Goal: Navigation & Orientation: Find specific page/section

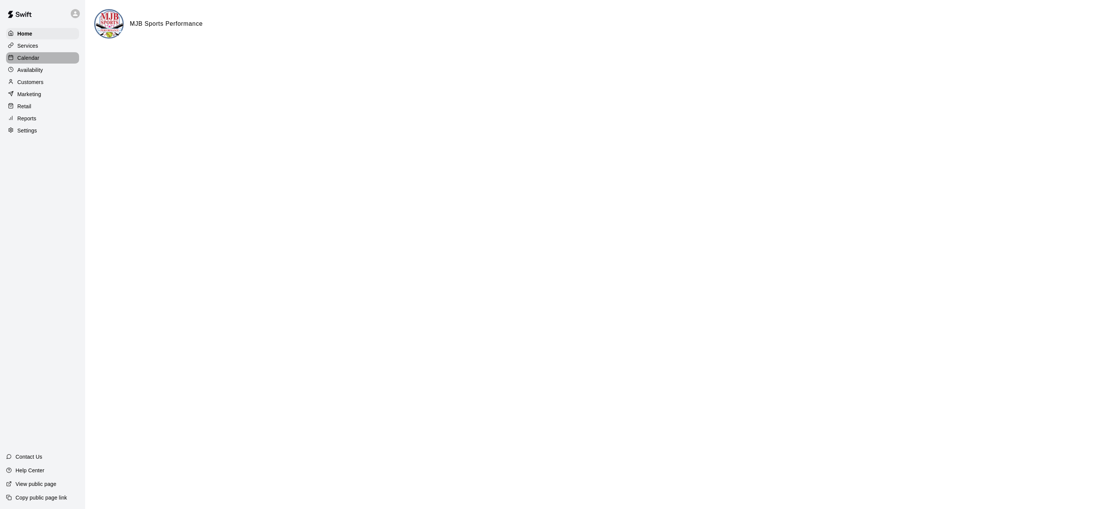
click at [37, 56] on p "Calendar" at bounding box center [28, 58] width 22 height 8
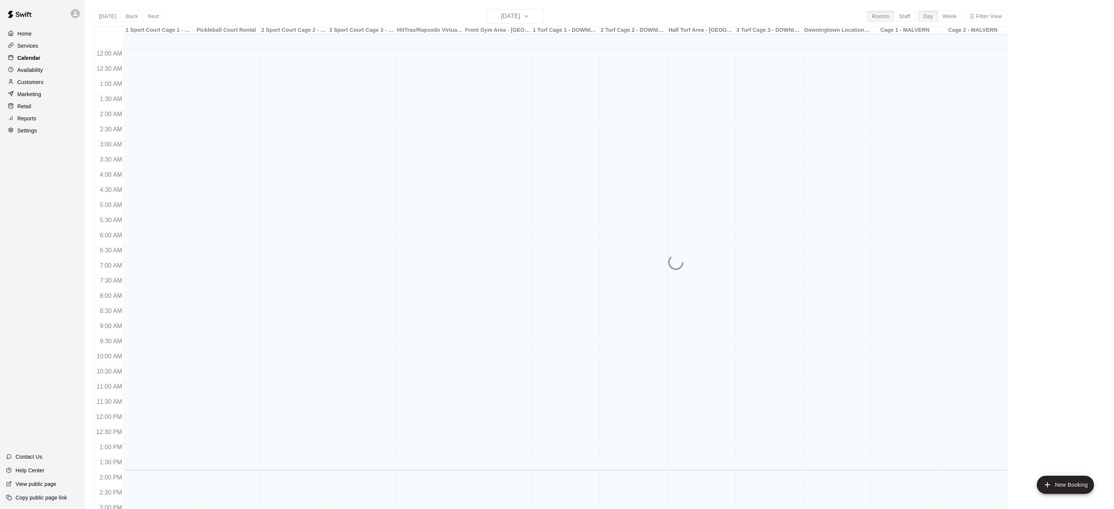
scroll to position [236, 0]
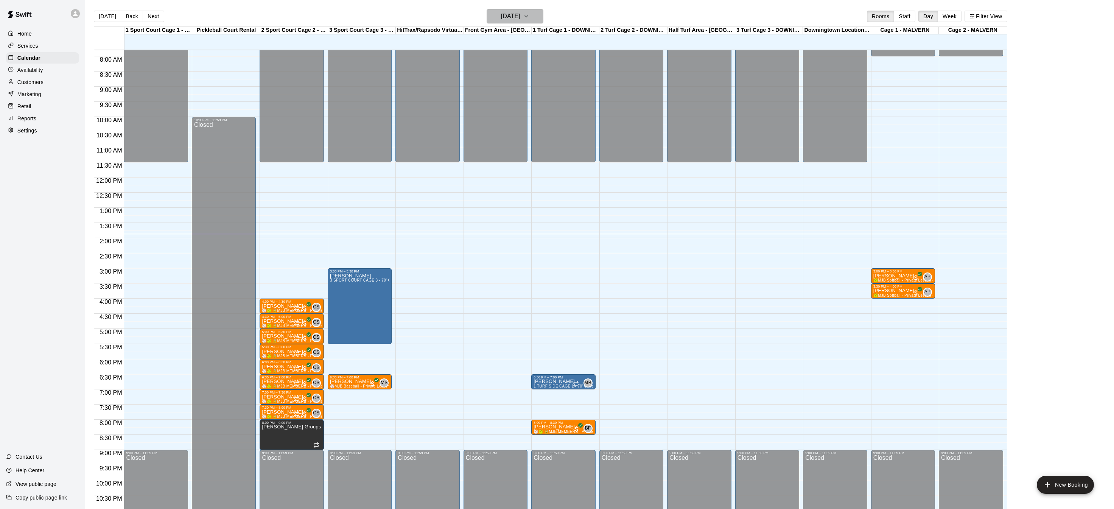
click at [530, 16] on icon "button" at bounding box center [526, 16] width 6 height 9
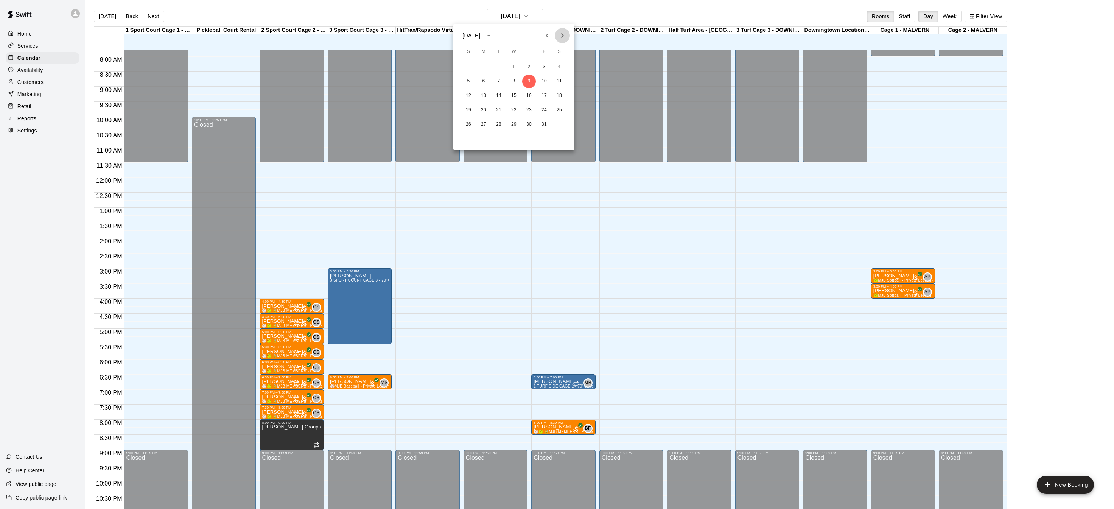
click at [568, 35] on button "Next month" at bounding box center [562, 35] width 15 height 15
click at [485, 85] on button "5" at bounding box center [484, 82] width 14 height 14
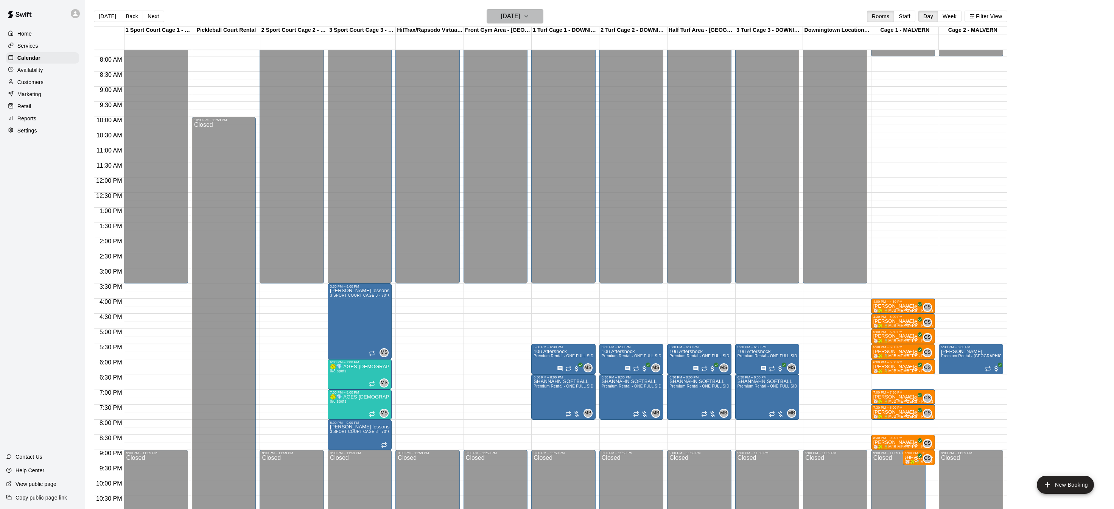
click at [530, 19] on icon "button" at bounding box center [526, 16] width 6 height 9
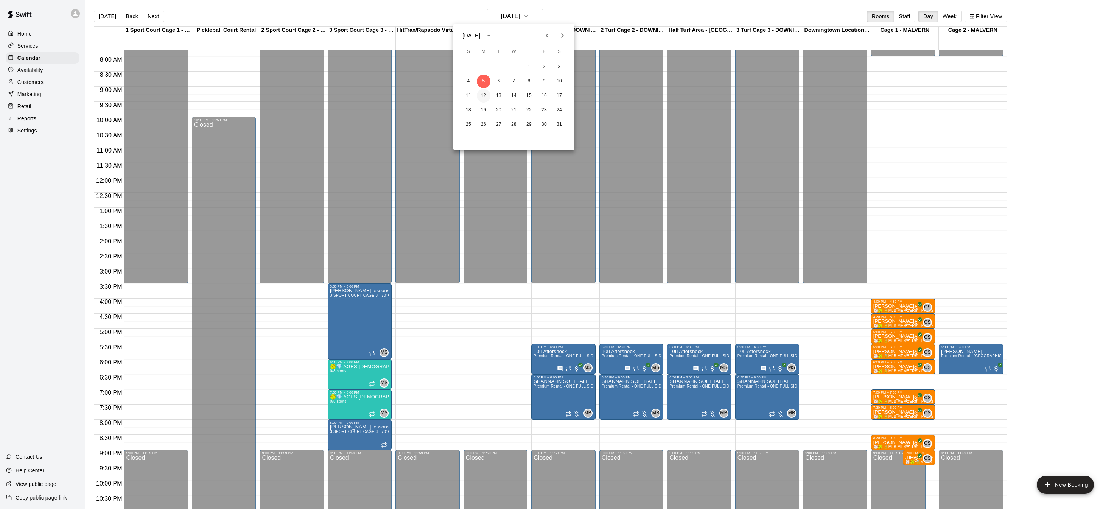
click at [481, 97] on button "12" at bounding box center [484, 96] width 14 height 14
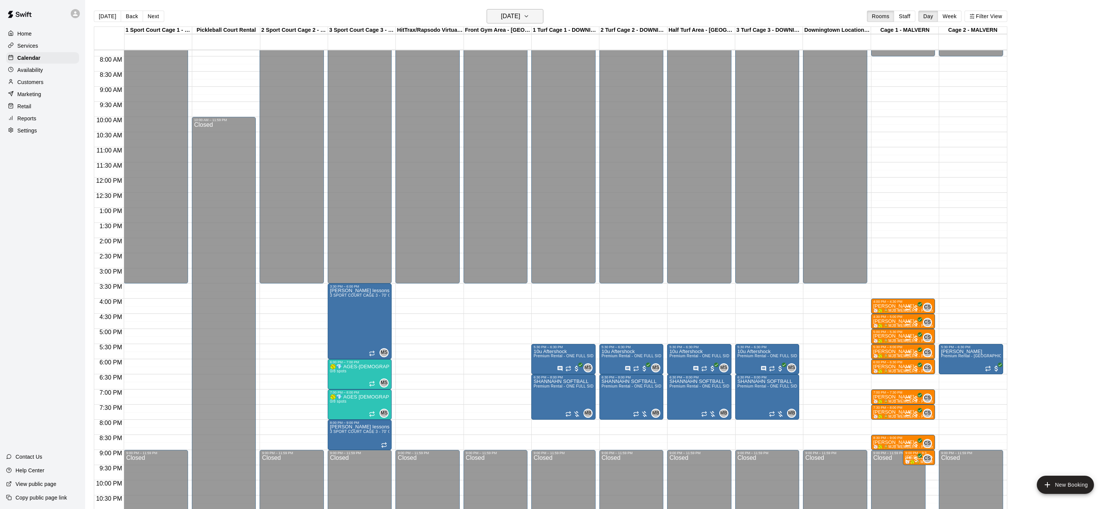
click at [530, 13] on icon "button" at bounding box center [526, 16] width 6 height 9
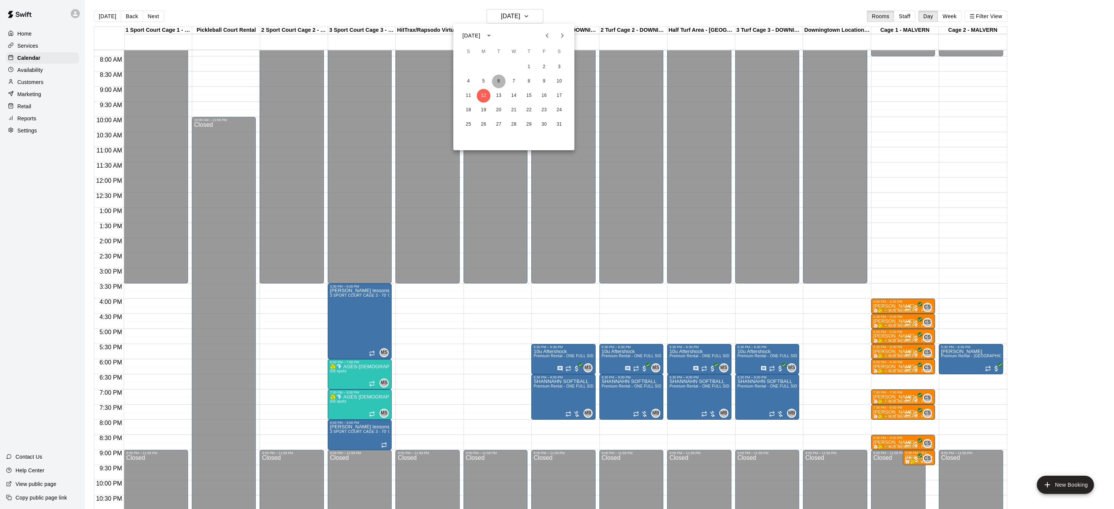
click at [500, 81] on button "6" at bounding box center [499, 82] width 14 height 14
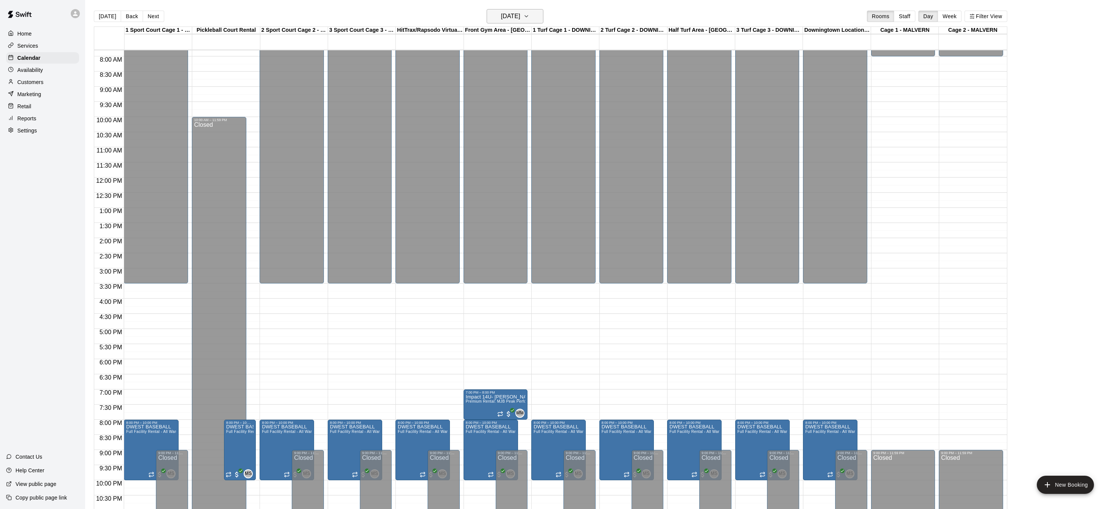
click at [530, 18] on icon "button" at bounding box center [526, 16] width 6 height 9
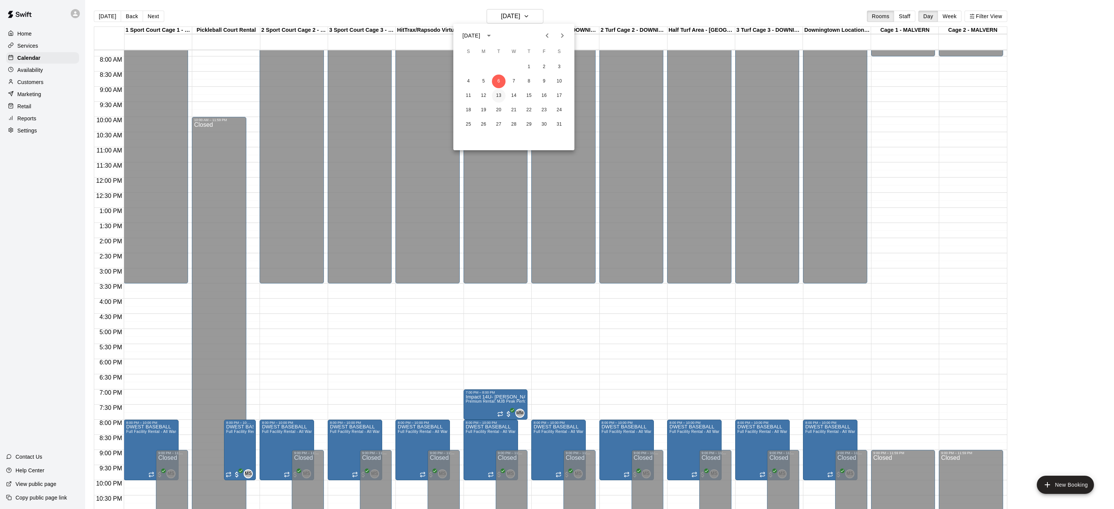
click at [503, 97] on button "13" at bounding box center [499, 96] width 14 height 14
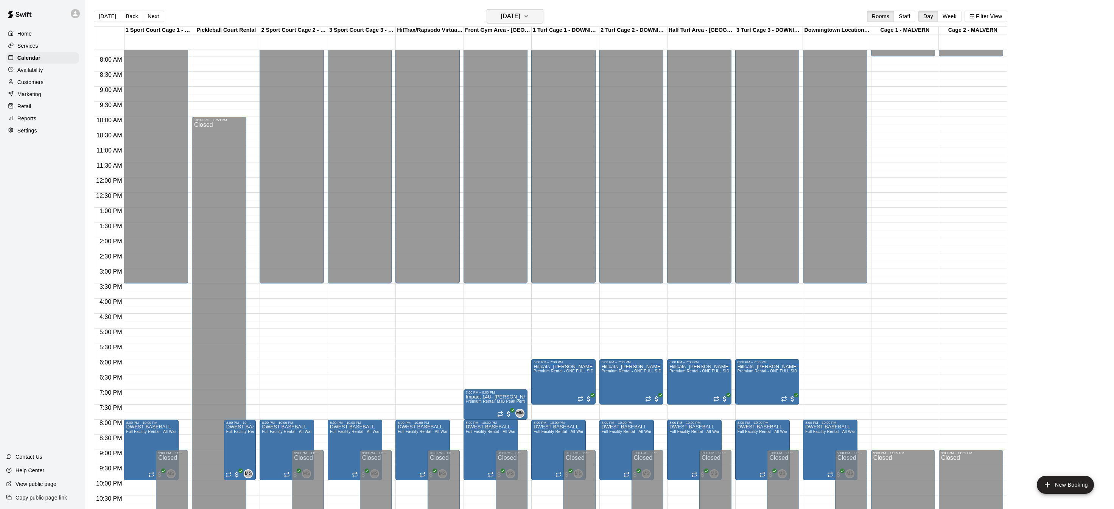
click at [530, 13] on icon "button" at bounding box center [526, 16] width 6 height 9
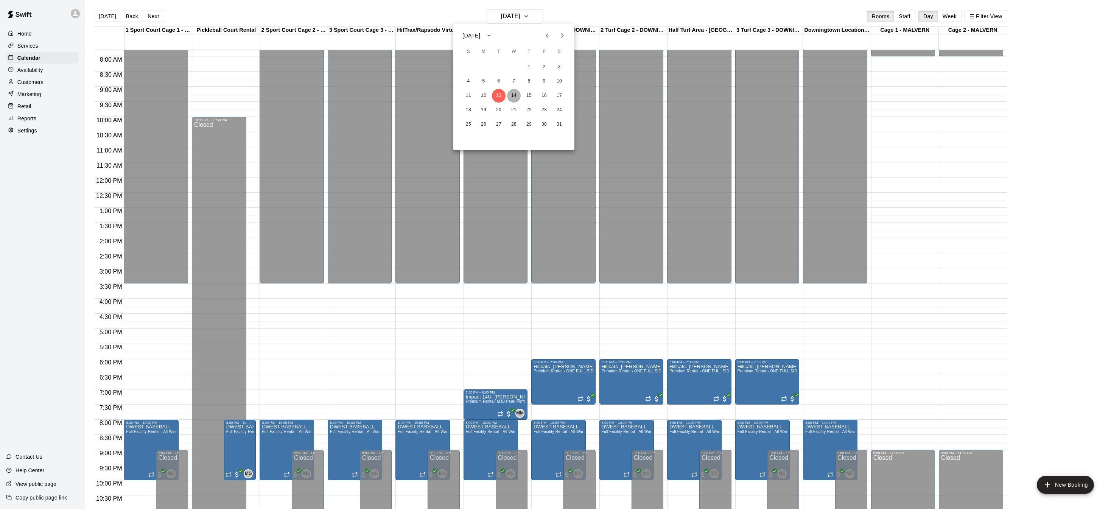
click at [514, 93] on button "14" at bounding box center [514, 96] width 14 height 14
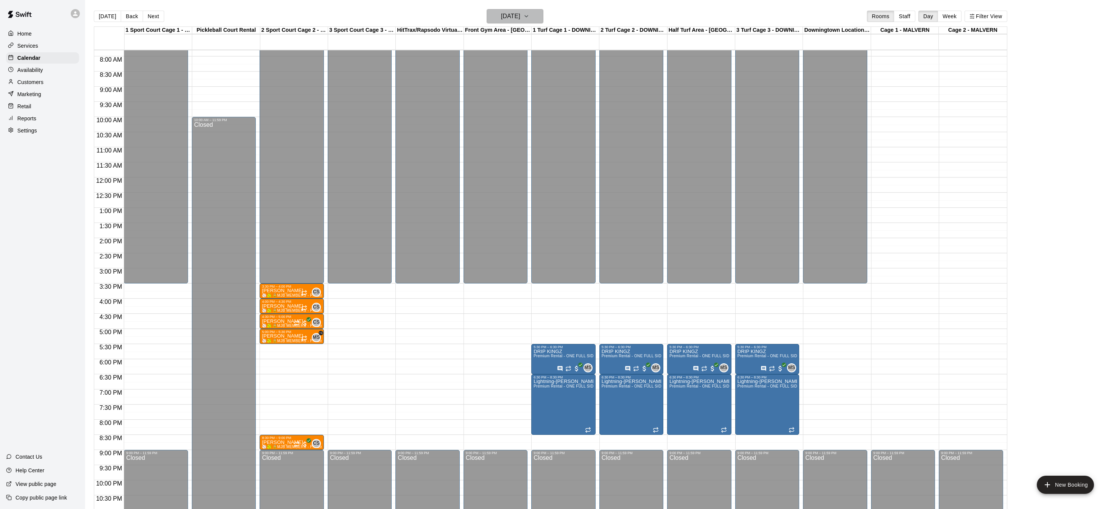
click at [530, 16] on icon "button" at bounding box center [526, 16] width 6 height 9
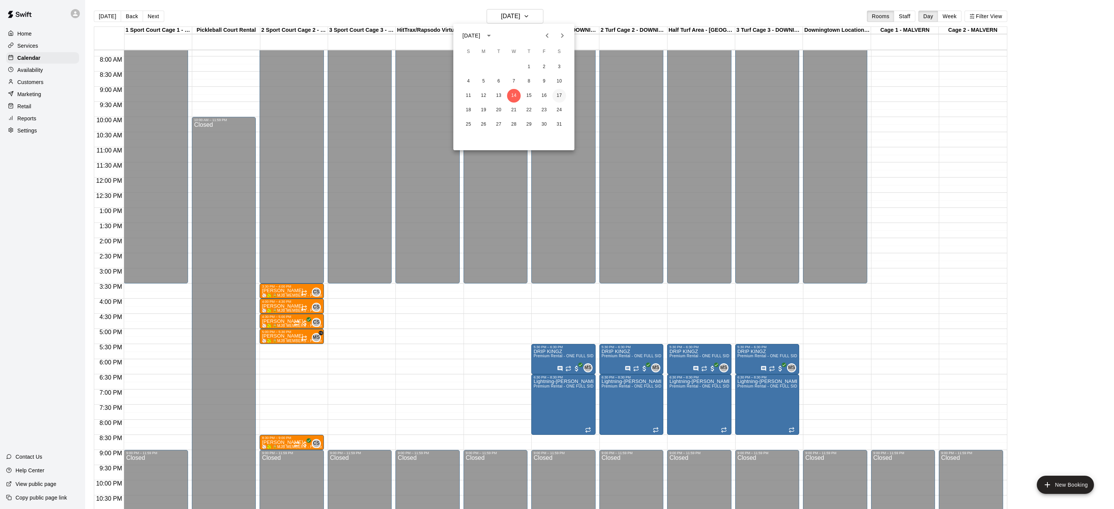
click at [556, 91] on button "17" at bounding box center [560, 96] width 14 height 14
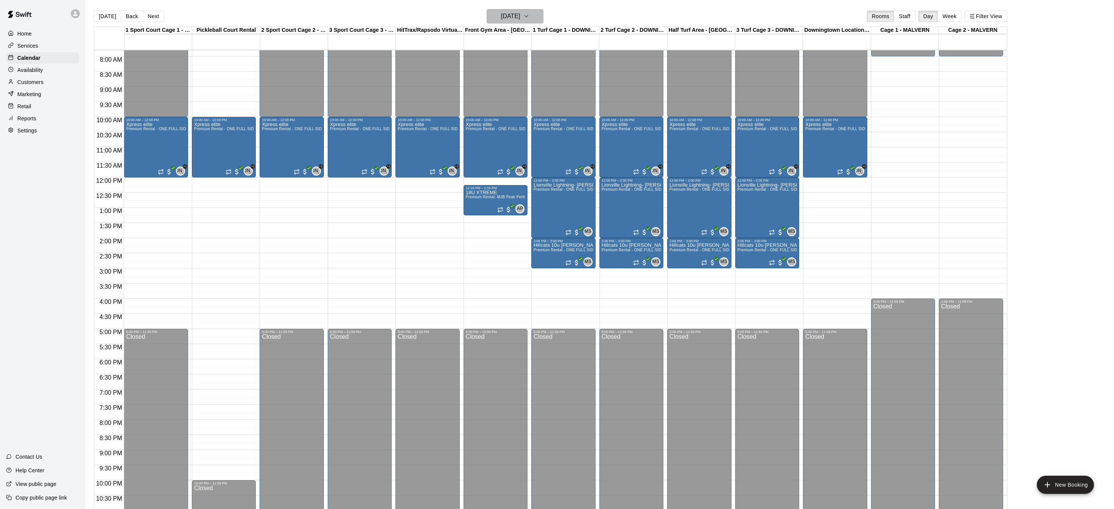
click at [530, 13] on icon "button" at bounding box center [526, 16] width 6 height 9
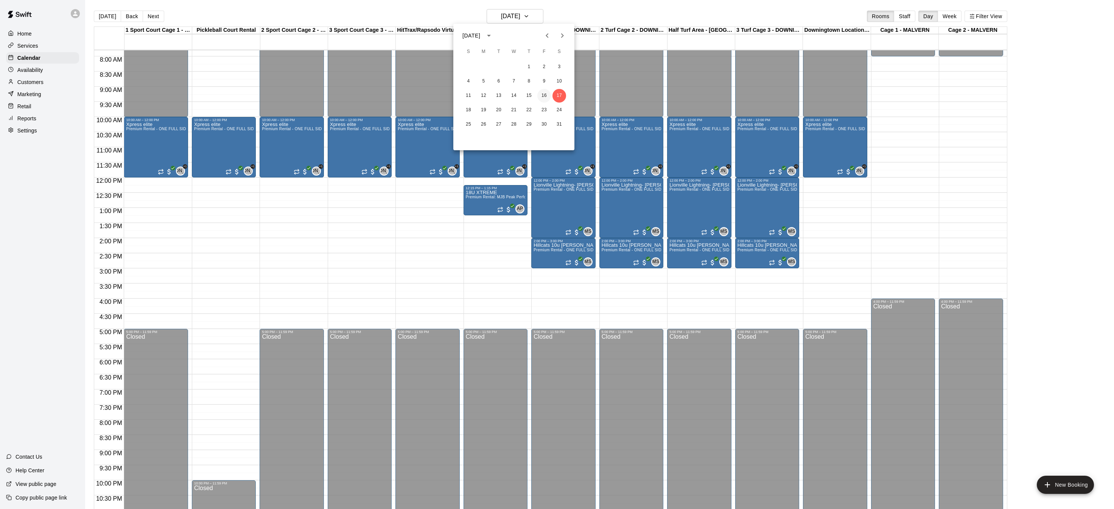
click at [541, 91] on button "16" at bounding box center [544, 96] width 14 height 14
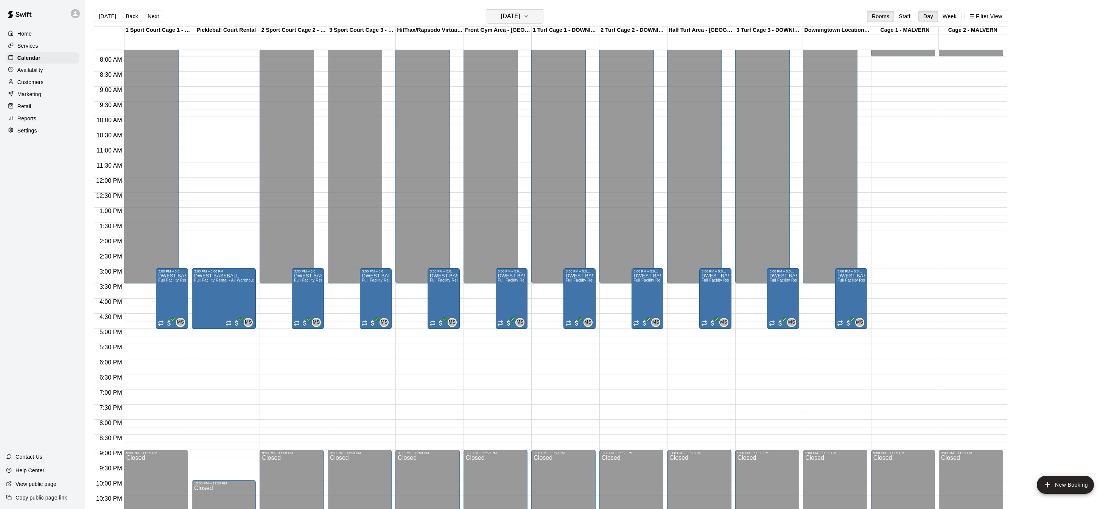
click at [536, 10] on button "Friday Jan 16" at bounding box center [515, 16] width 57 height 14
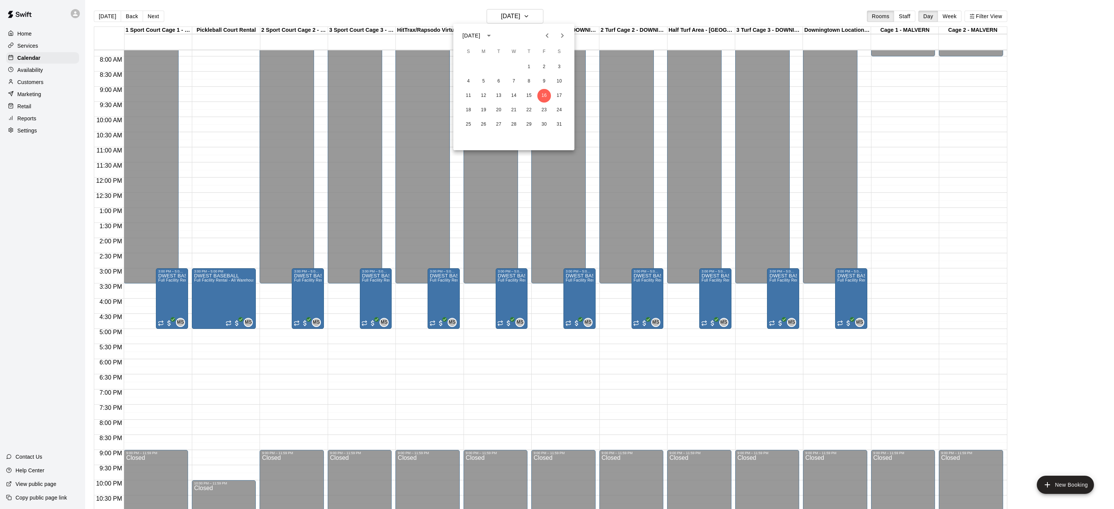
click at [464, 117] on div "1 2 3 4 5 6 7 8 9 10 11 12 13 14 15 16 17 18 19 20 21 22 23 24 25 26 27 28 29 3…" at bounding box center [513, 95] width 121 height 73
click at [467, 112] on button "18" at bounding box center [469, 110] width 14 height 14
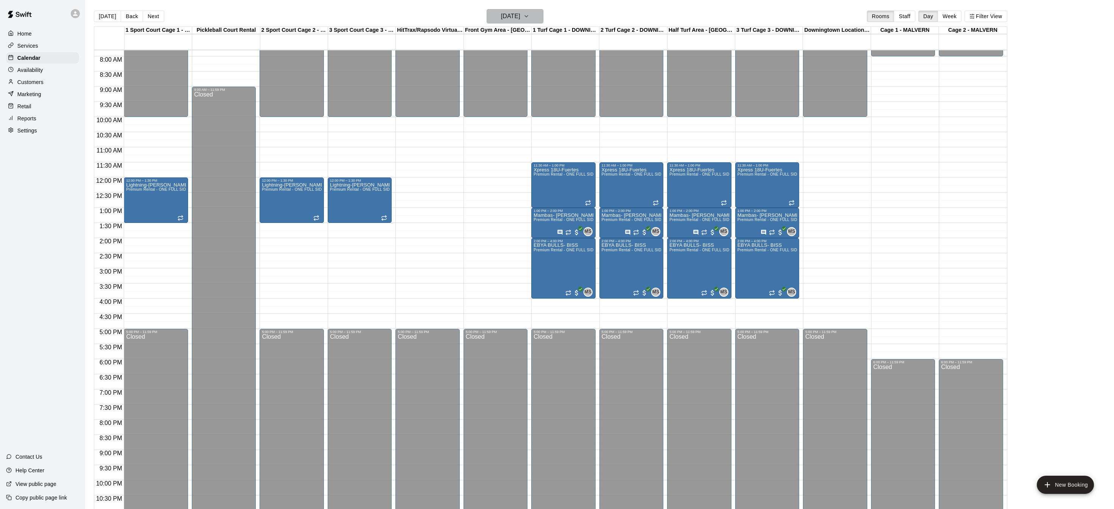
click at [530, 16] on icon "button" at bounding box center [526, 16] width 6 height 9
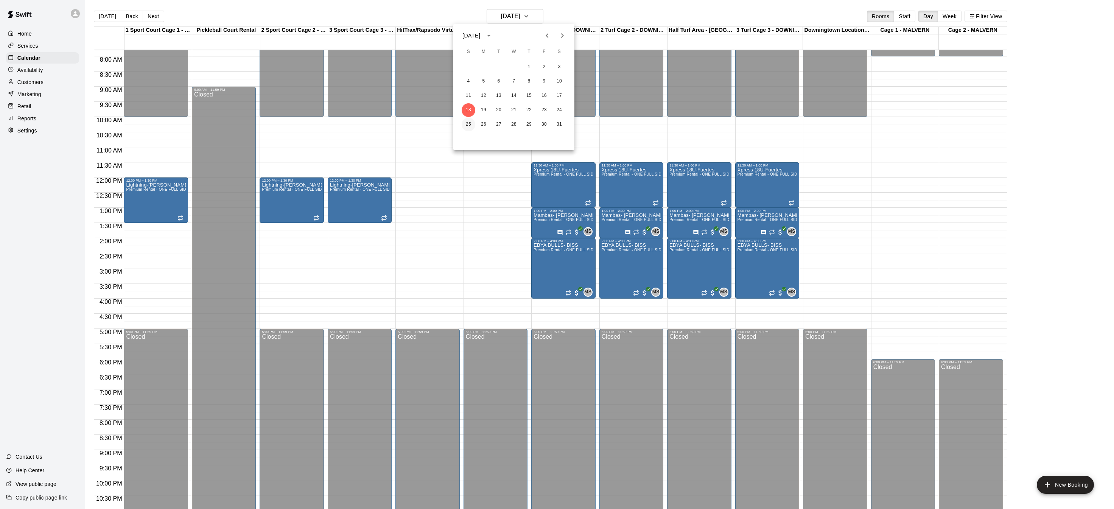
click at [472, 124] on button "25" at bounding box center [469, 125] width 14 height 14
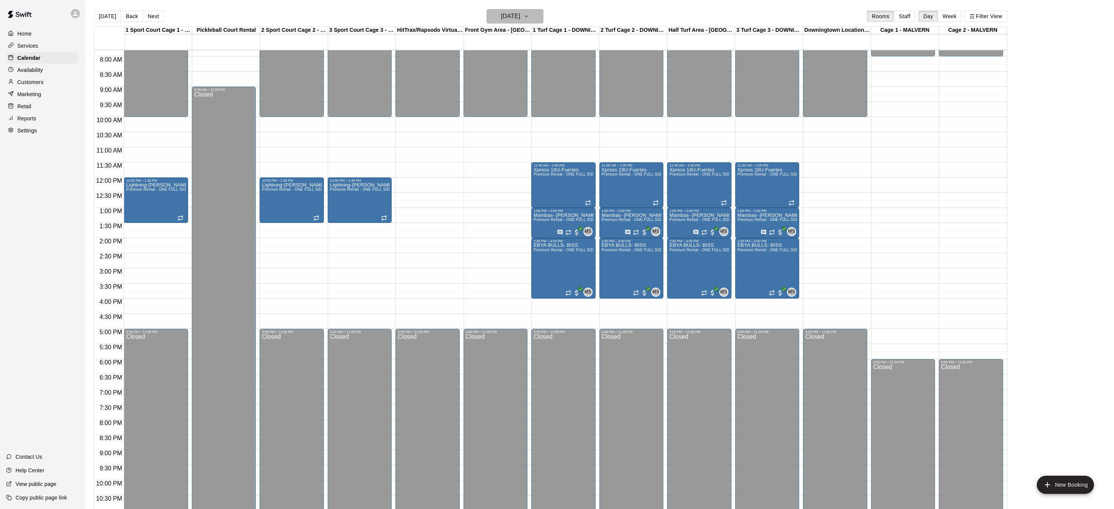
click at [530, 19] on icon "button" at bounding box center [526, 16] width 6 height 9
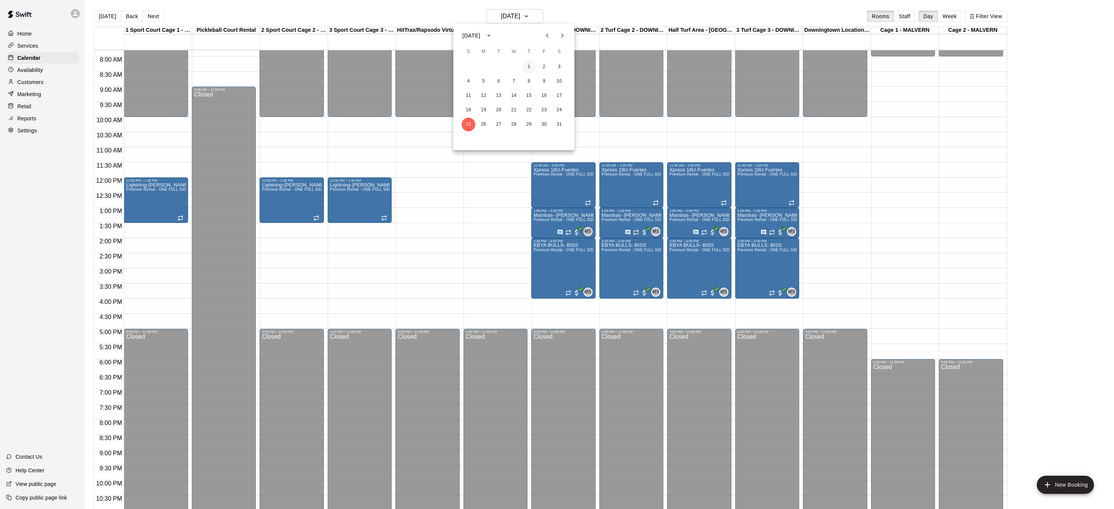
click at [530, 66] on button "1" at bounding box center [529, 67] width 14 height 14
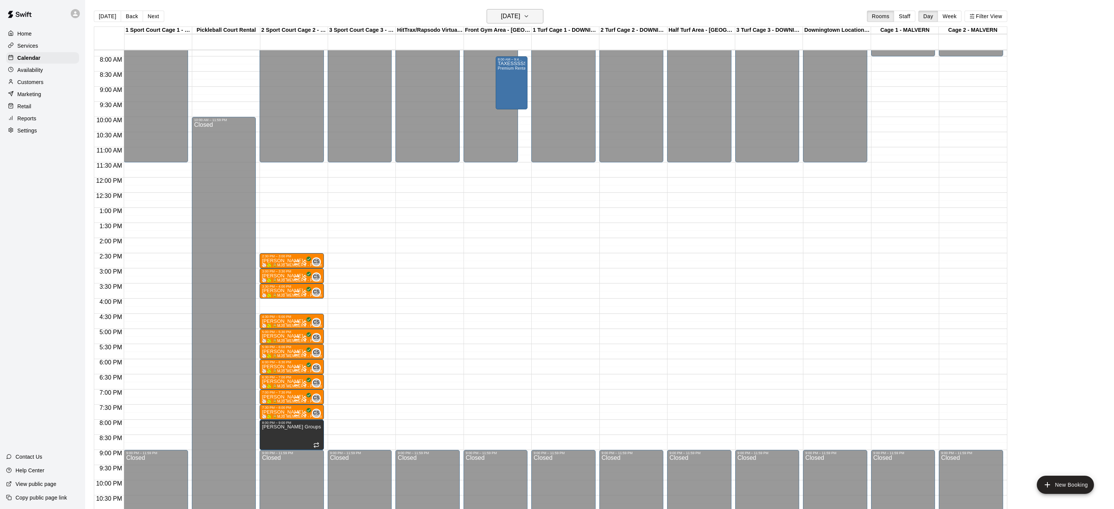
click at [530, 20] on icon "button" at bounding box center [526, 16] width 6 height 9
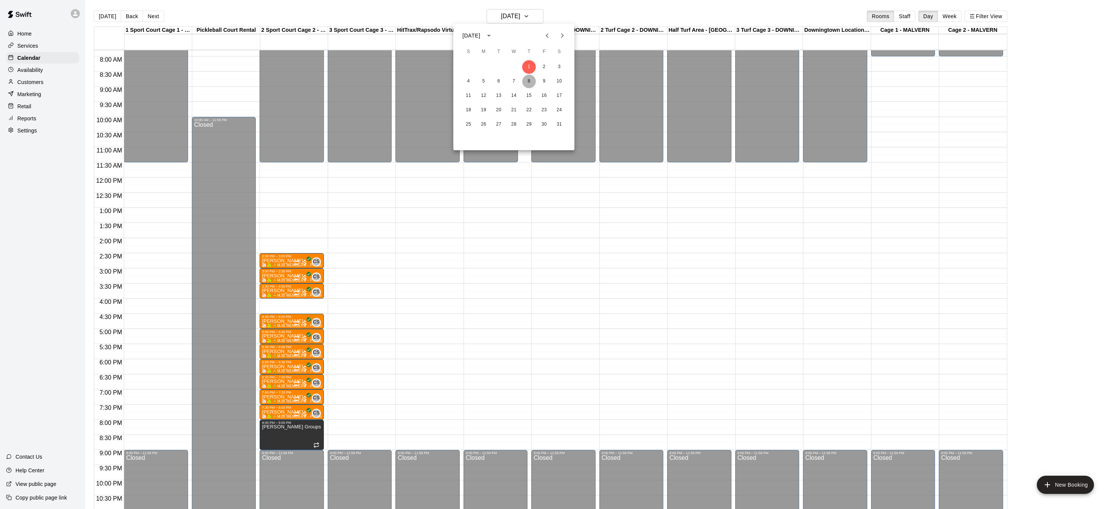
click at [530, 84] on button "8" at bounding box center [529, 82] width 14 height 14
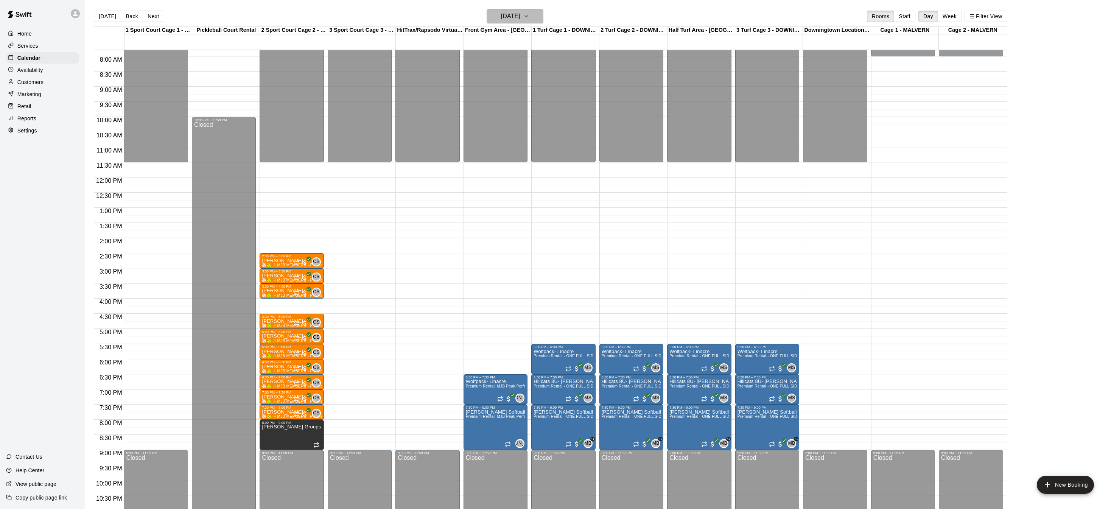
click at [530, 16] on icon "button" at bounding box center [526, 16] width 6 height 9
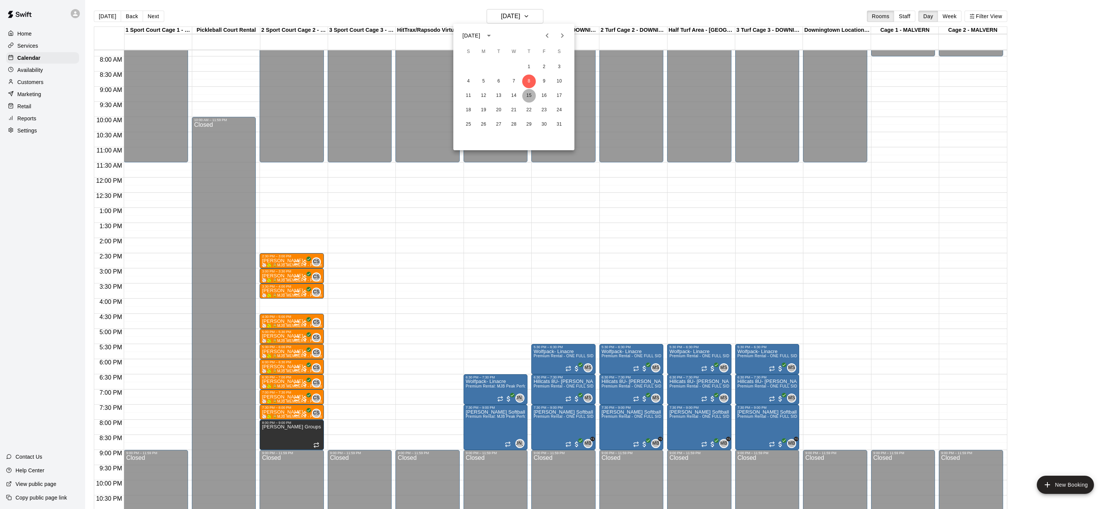
click at [531, 100] on button "15" at bounding box center [529, 96] width 14 height 14
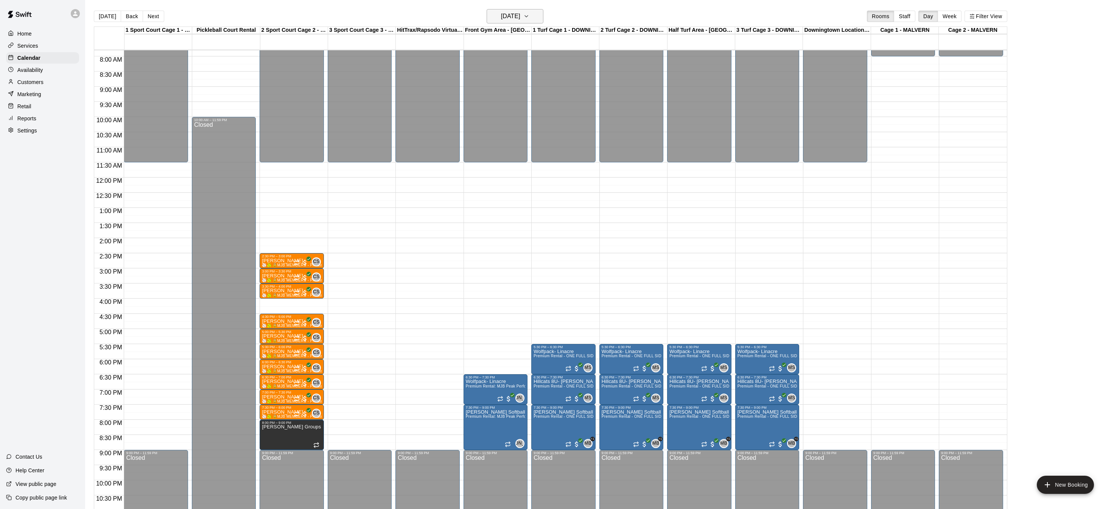
click at [534, 12] on button "Thursday Jan 15" at bounding box center [515, 16] width 57 height 14
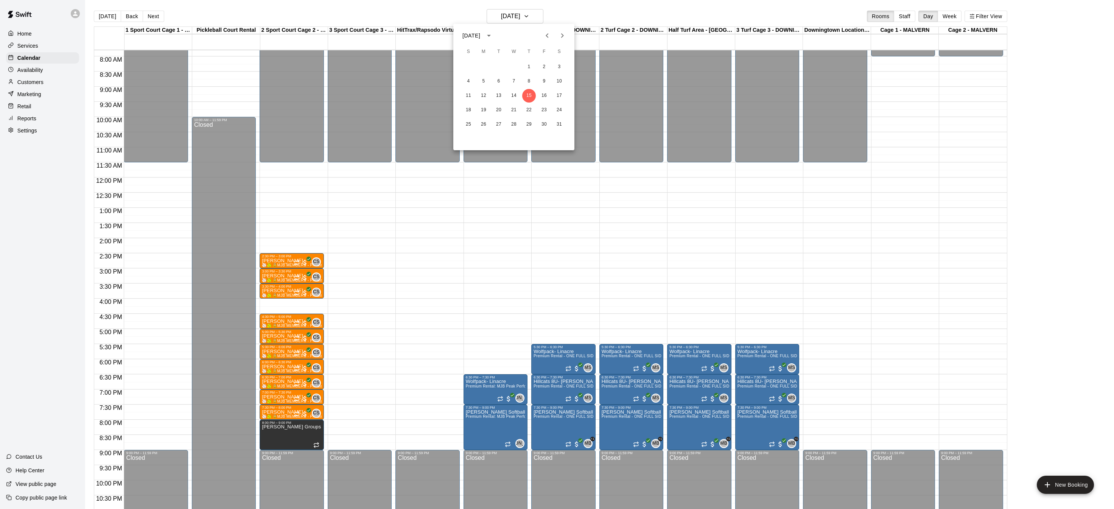
click at [555, 35] on button "Previous month" at bounding box center [547, 35] width 15 height 15
click at [569, 38] on button "Next month" at bounding box center [562, 35] width 15 height 15
click at [553, 36] on button "Previous month" at bounding box center [547, 35] width 15 height 15
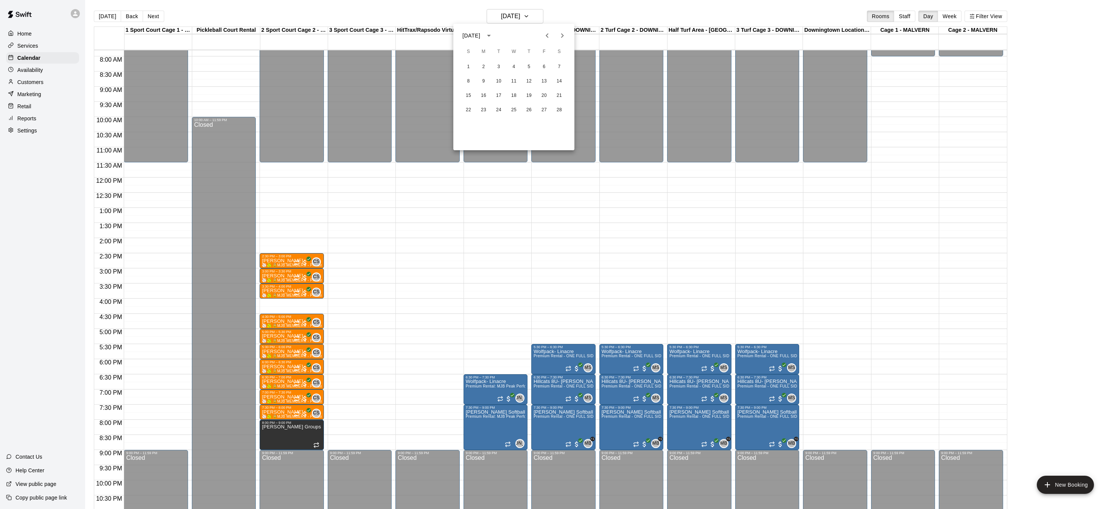
click at [566, 36] on icon "Next month" at bounding box center [562, 35] width 9 height 9
click at [547, 36] on icon "Previous month" at bounding box center [547, 35] width 3 height 5
click at [510, 85] on button "7" at bounding box center [514, 82] width 14 height 14
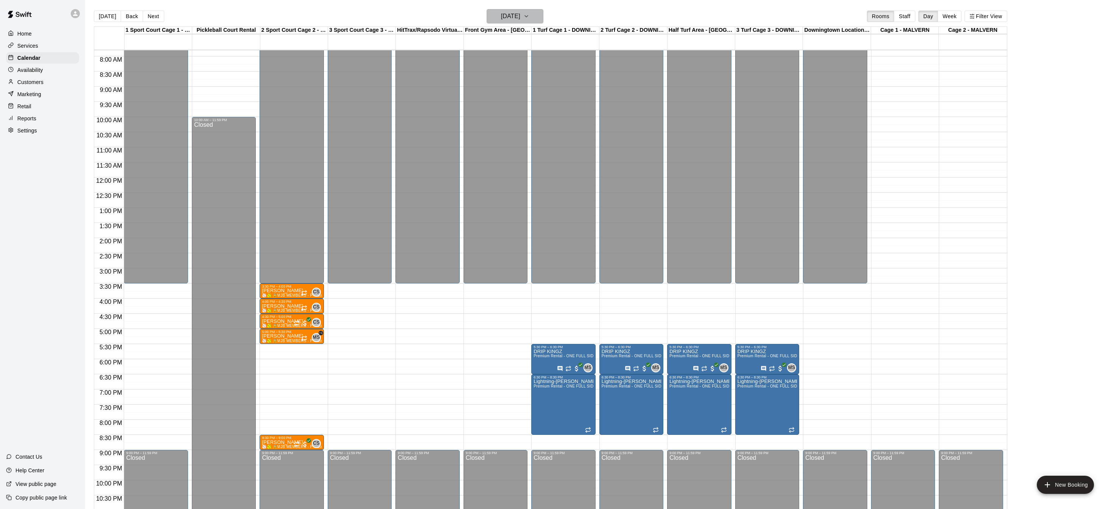
click at [530, 18] on icon "button" at bounding box center [526, 16] width 6 height 9
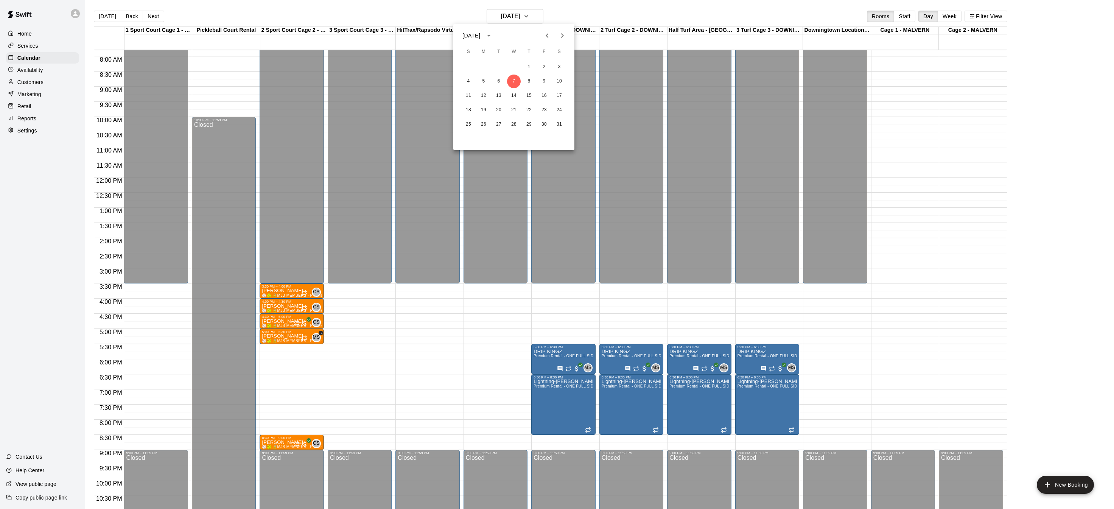
click at [563, 32] on icon "Next month" at bounding box center [562, 35] width 9 height 9
click at [548, 15] on div at bounding box center [557, 254] width 1114 height 509
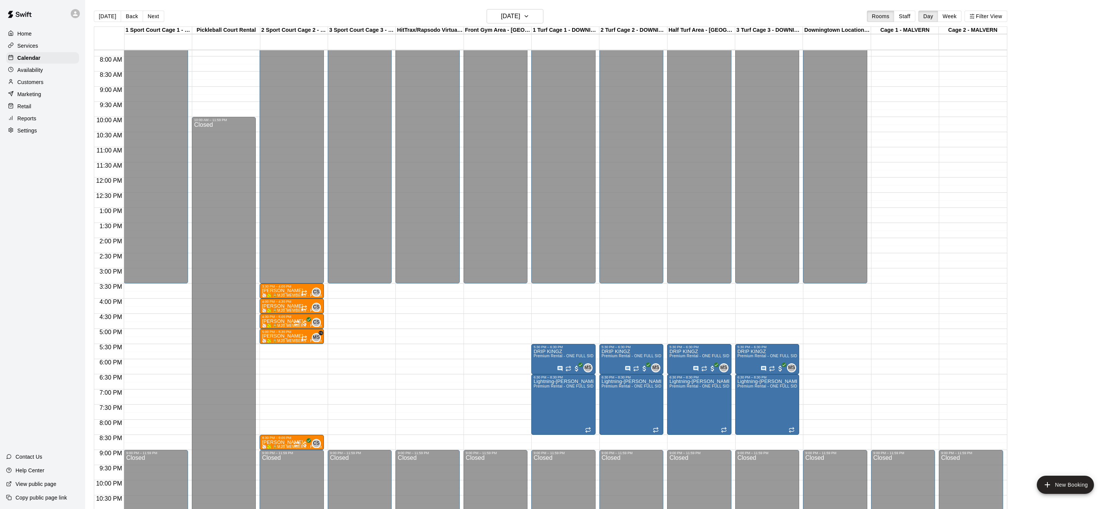
click at [47, 30] on div "Home" at bounding box center [42, 33] width 73 height 11
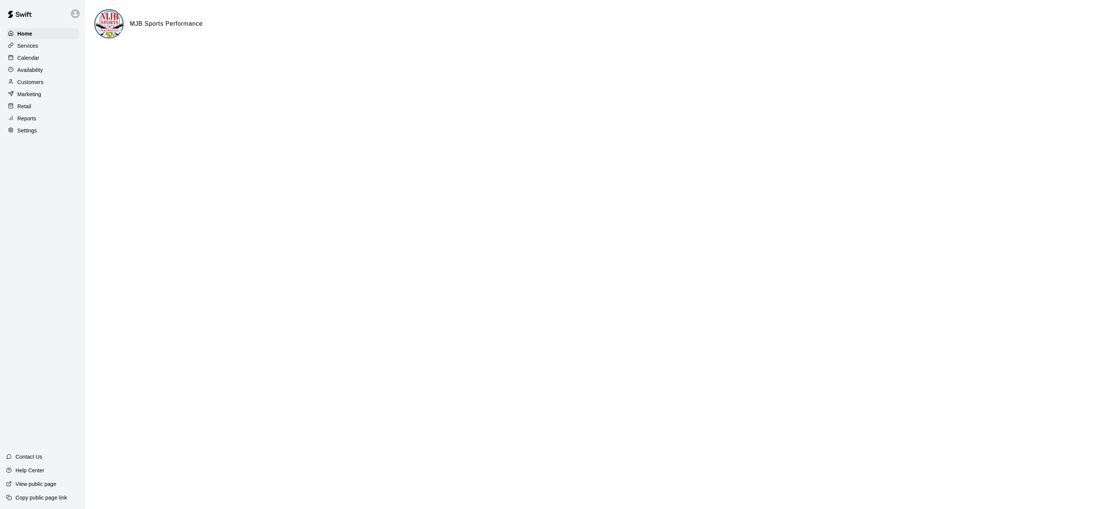
click at [49, 54] on div "Calendar" at bounding box center [42, 57] width 73 height 11
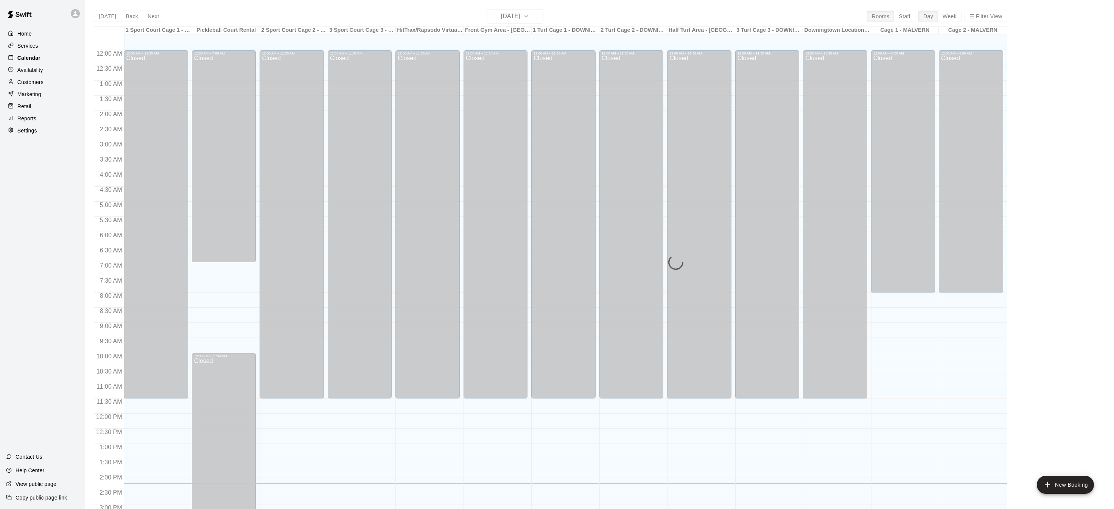
scroll to position [236, 0]
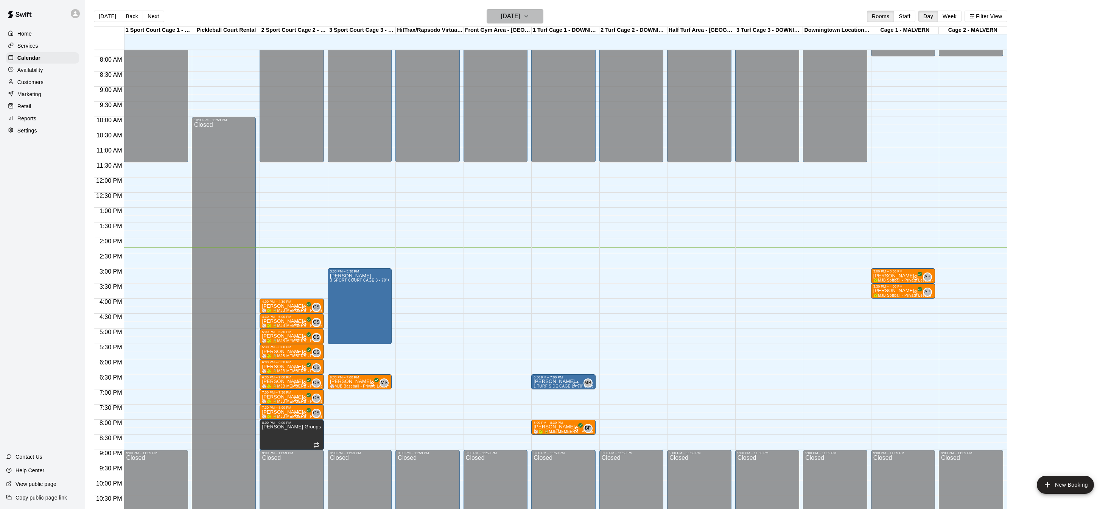
click at [530, 16] on icon "button" at bounding box center [526, 16] width 6 height 9
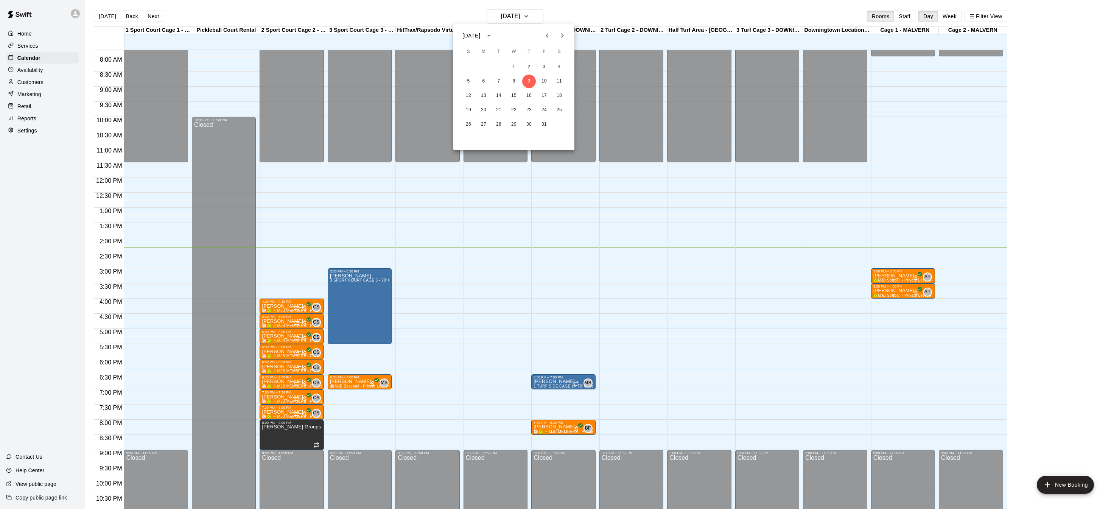
click at [562, 33] on icon "Next month" at bounding box center [562, 35] width 9 height 9
click at [47, 47] on div at bounding box center [557, 254] width 1114 height 509
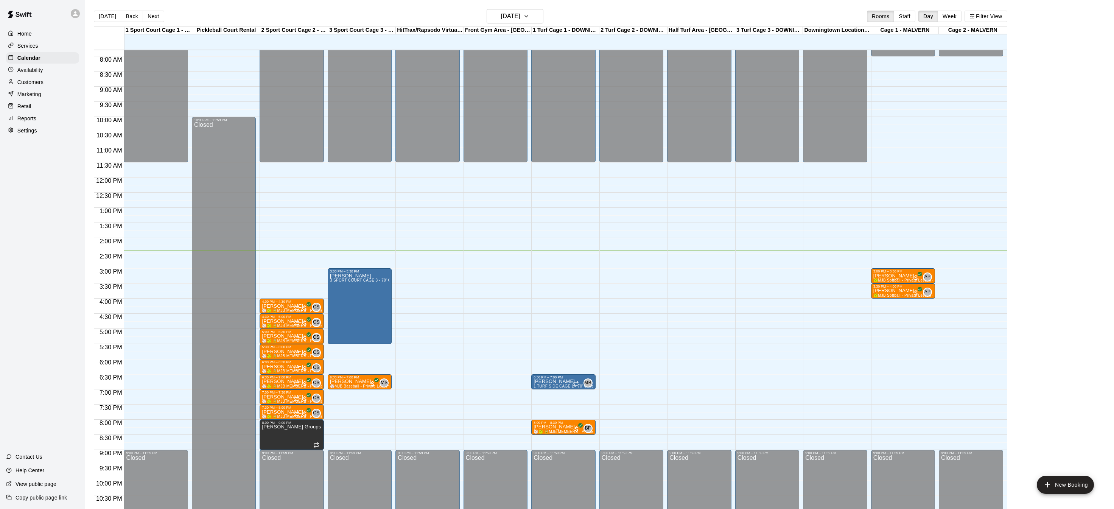
click at [47, 47] on div at bounding box center [557, 254] width 1114 height 509
click at [47, 47] on div "Services" at bounding box center [42, 45] width 73 height 11
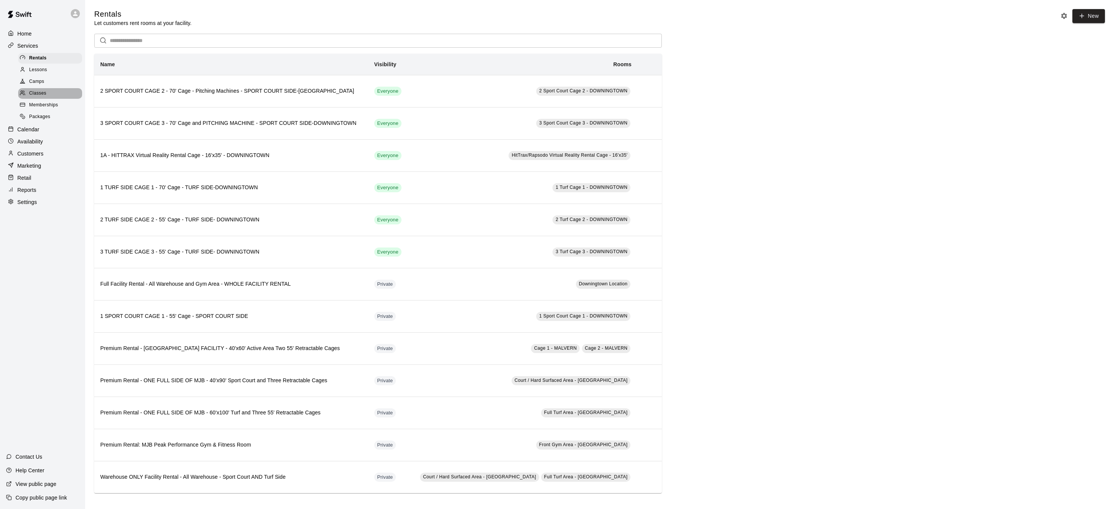
click at [42, 95] on span "Classes" at bounding box center [37, 94] width 17 height 8
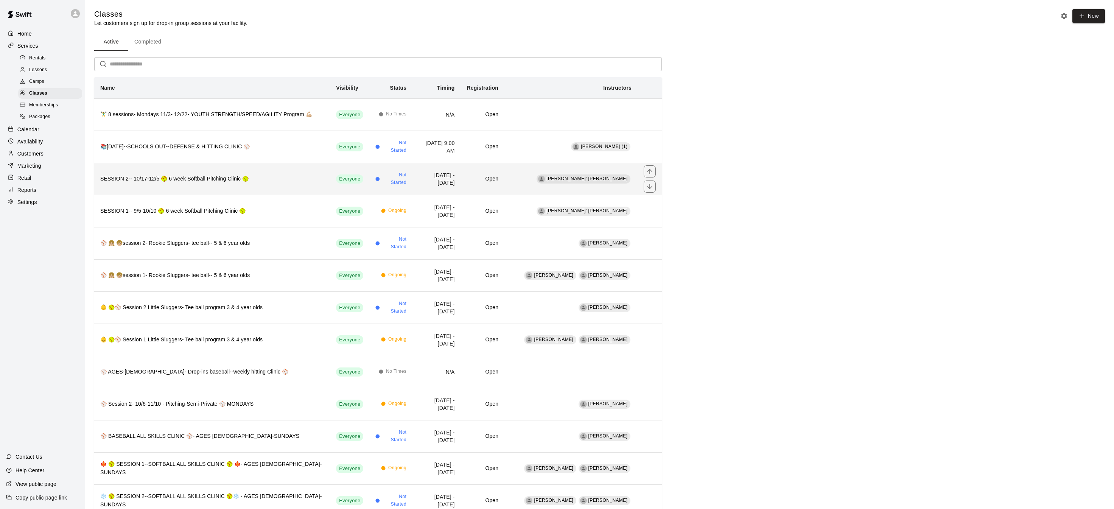
click at [214, 179] on h6 "SESSION 2-- 10/17-12/5 🥎 6 week Softball Pitching Clinic 🥎" at bounding box center [212, 179] width 224 height 8
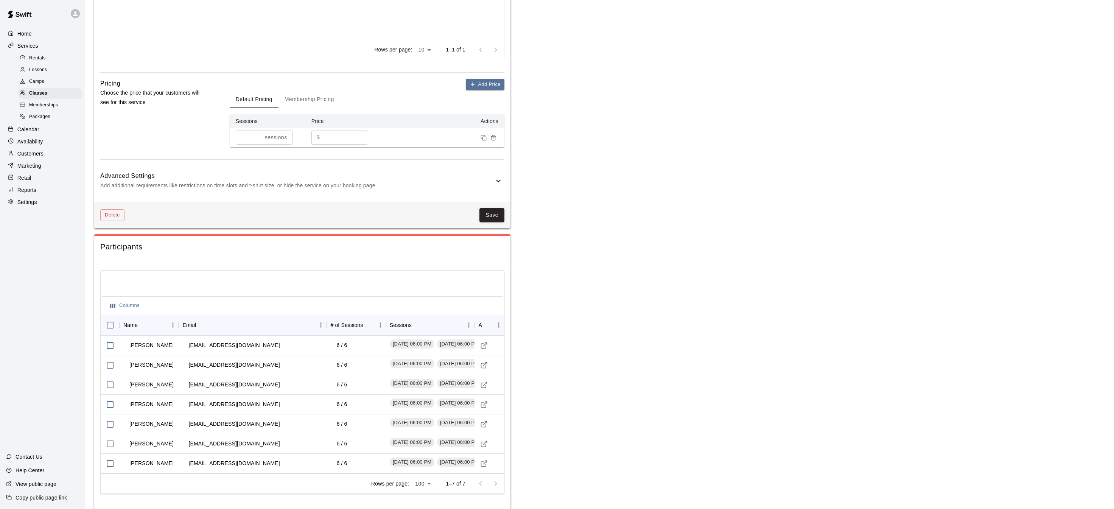
scroll to position [578, 0]
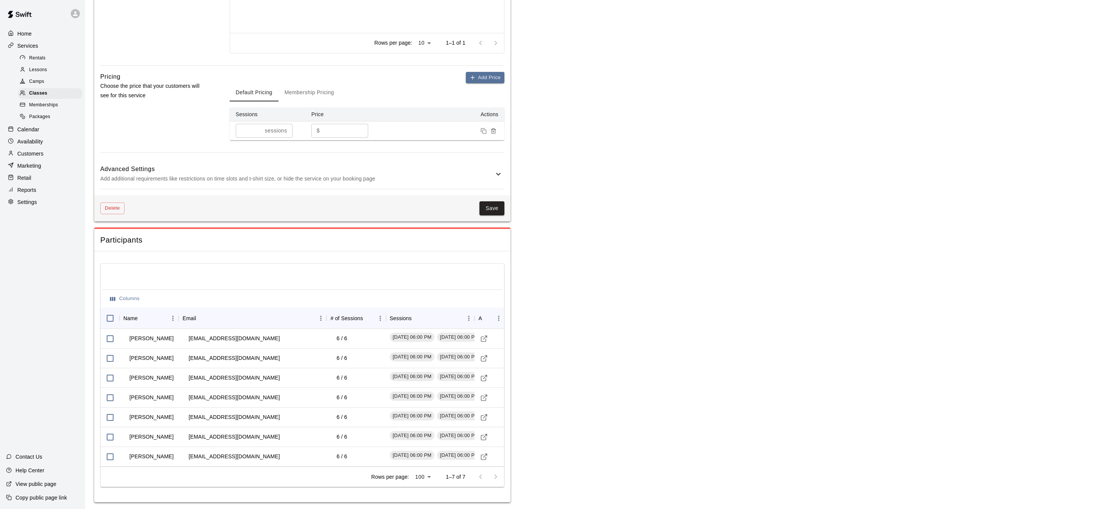
click at [34, 37] on div "Home" at bounding box center [42, 33] width 73 height 11
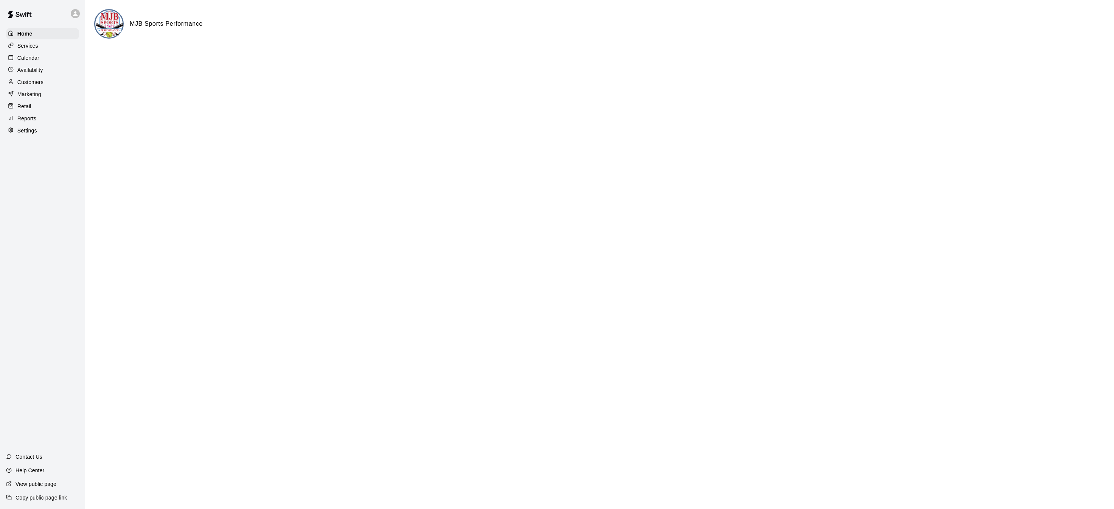
click at [46, 58] on div "Calendar" at bounding box center [42, 57] width 73 height 11
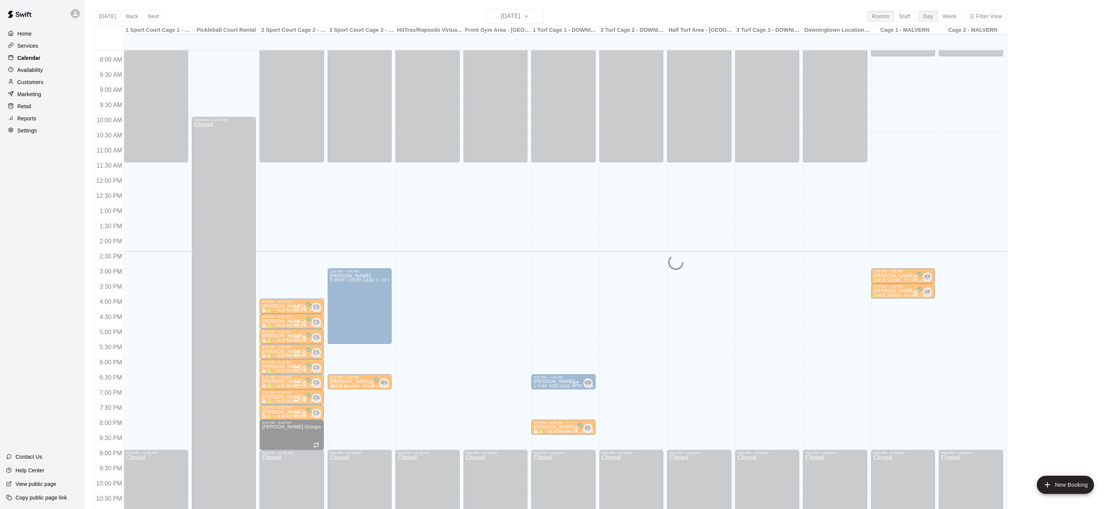
scroll to position [236, 0]
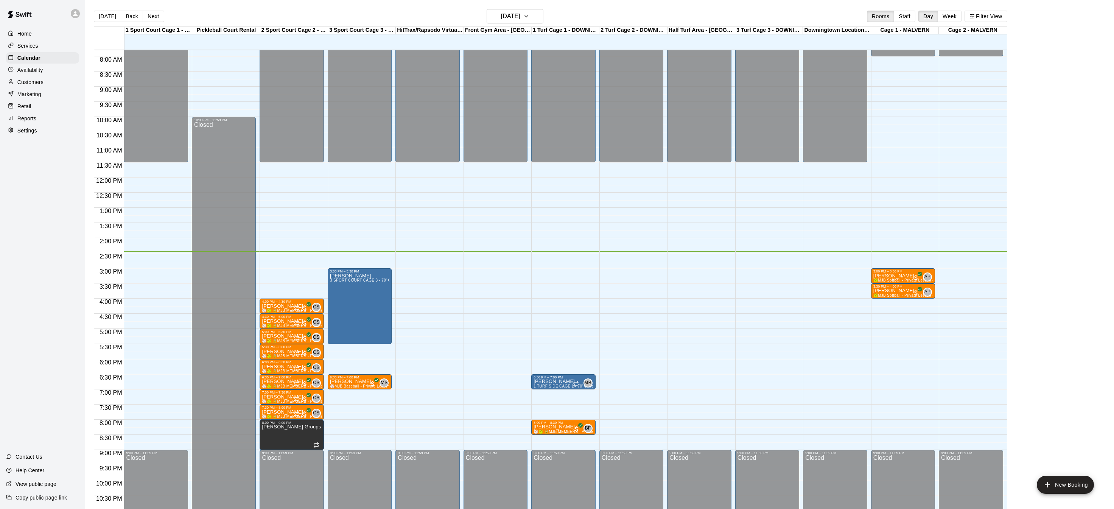
click at [25, 45] on p "Services" at bounding box center [27, 46] width 21 height 8
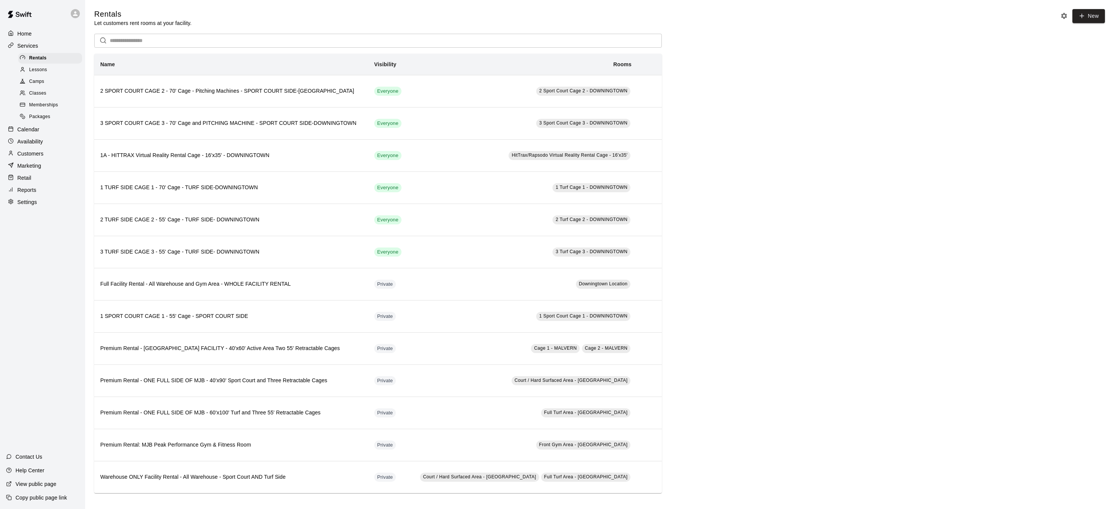
click at [45, 79] on div "Camps" at bounding box center [50, 81] width 64 height 11
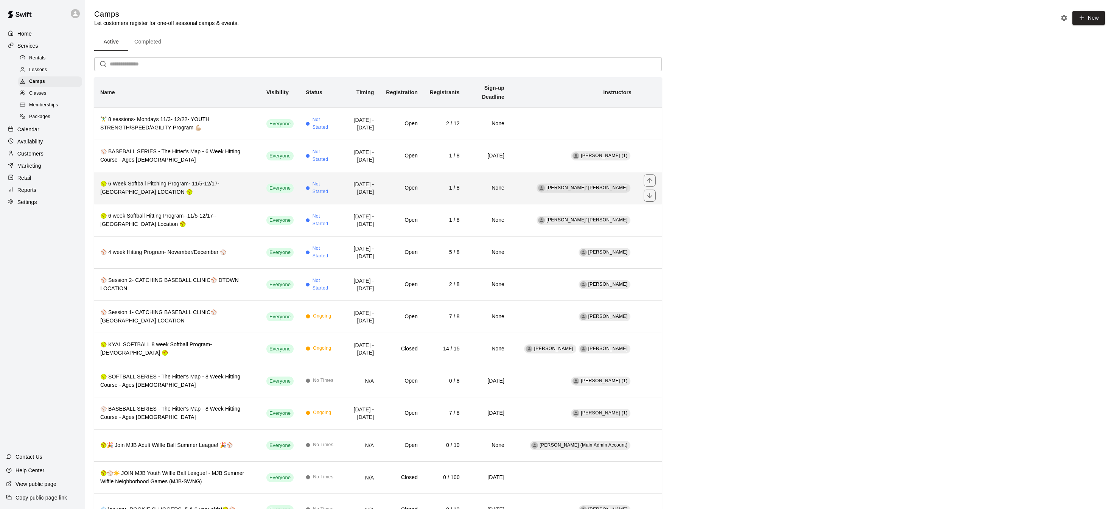
click at [190, 184] on h6 "🥎 6 Week Softball Pitching Program- 11/5-12/17- DOWNINGTOWN LOCATION 🥎" at bounding box center [177, 188] width 154 height 17
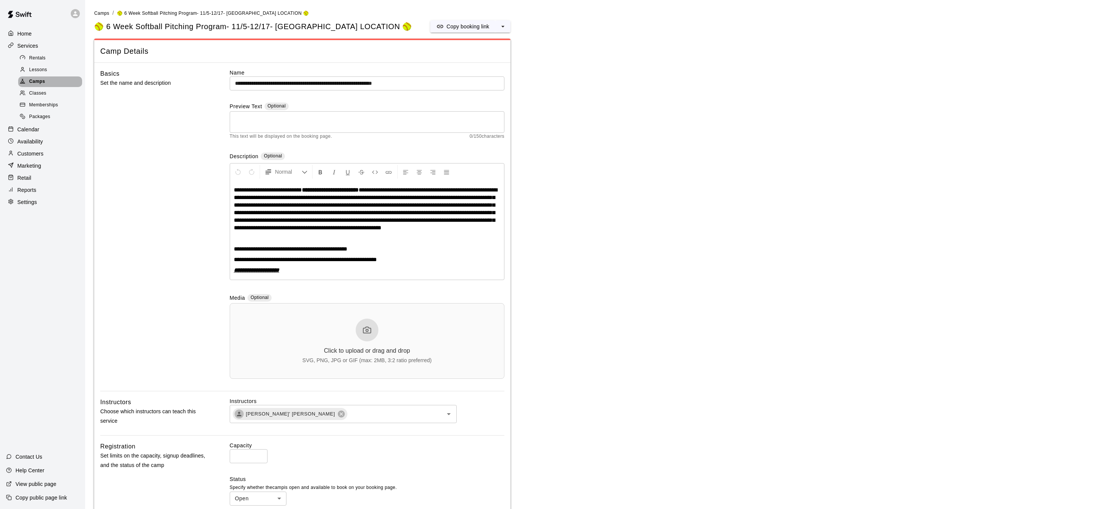
click at [41, 79] on span "Camps" at bounding box center [37, 82] width 16 height 8
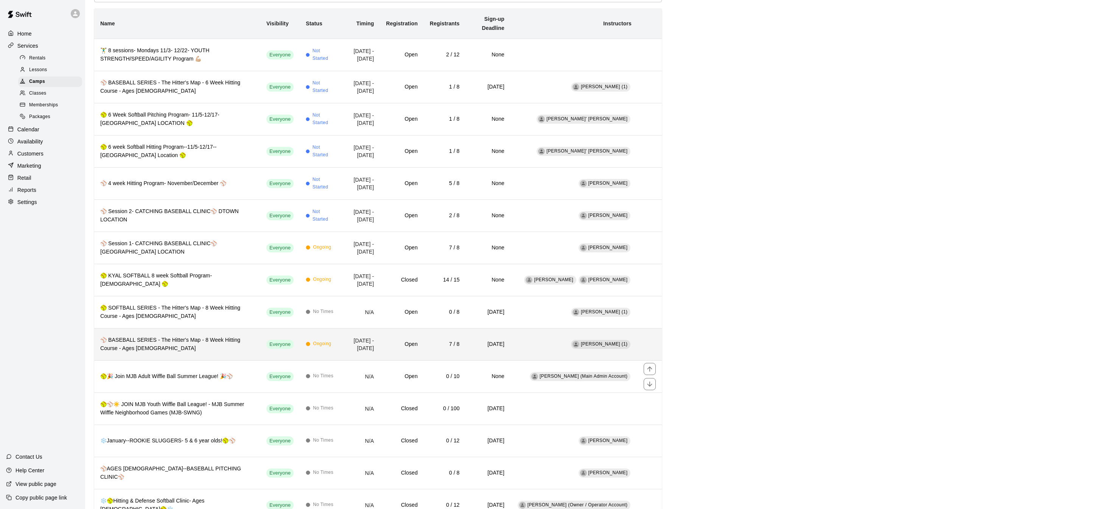
scroll to position [115, 0]
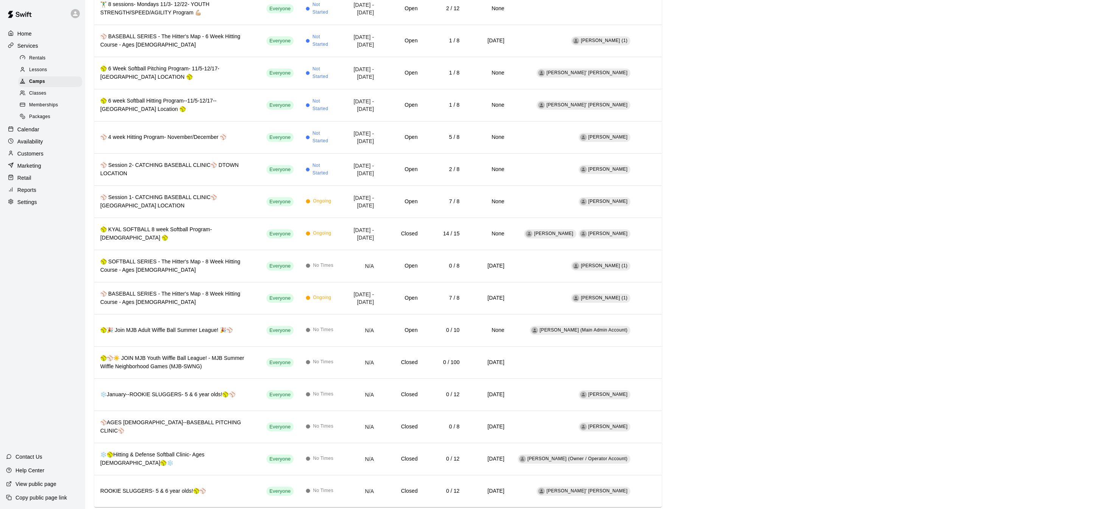
click at [28, 33] on p "Home" at bounding box center [24, 34] width 14 height 8
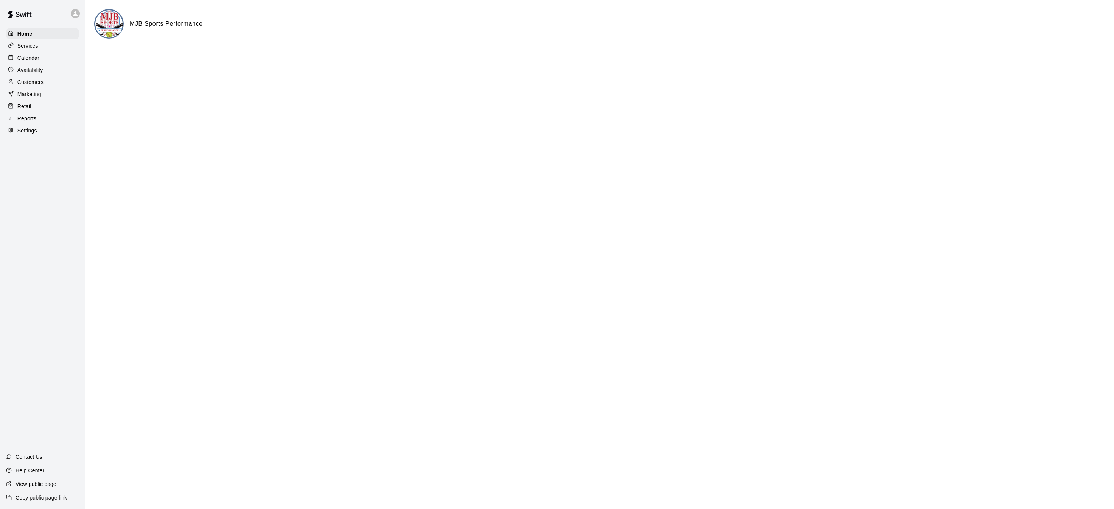
click at [27, 57] on p "Calendar" at bounding box center [28, 58] width 22 height 8
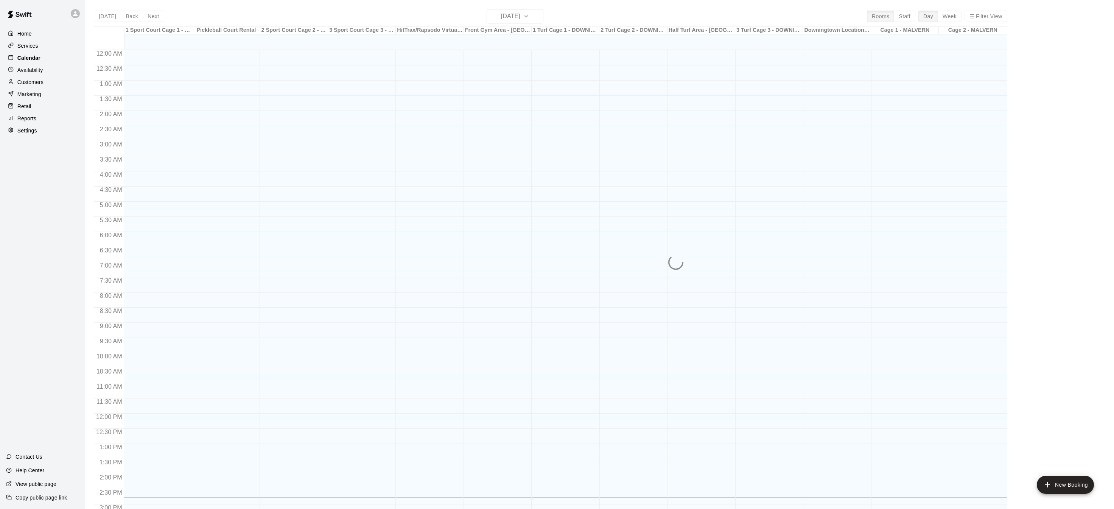
scroll to position [236, 0]
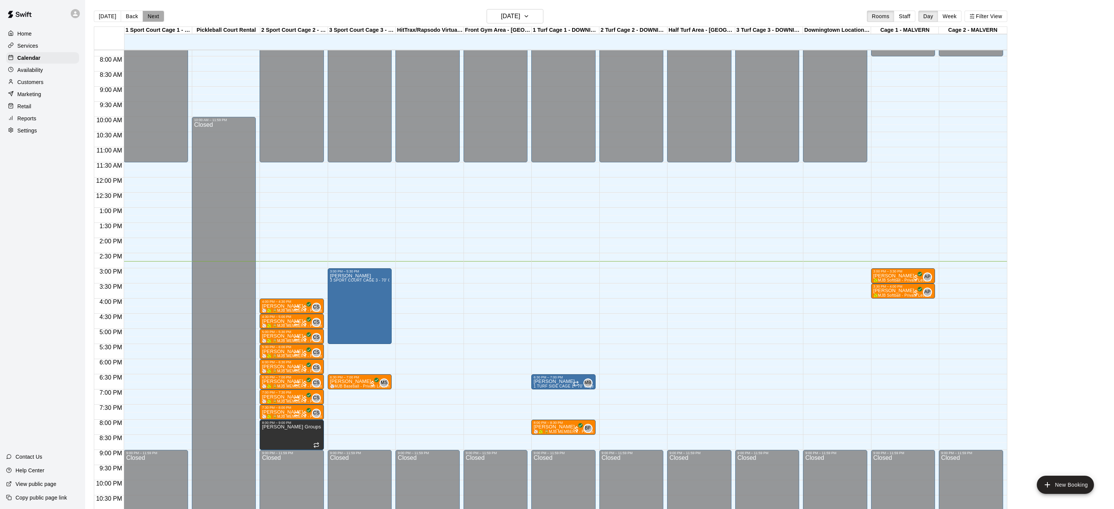
click at [146, 11] on button "Next" at bounding box center [153, 16] width 21 height 11
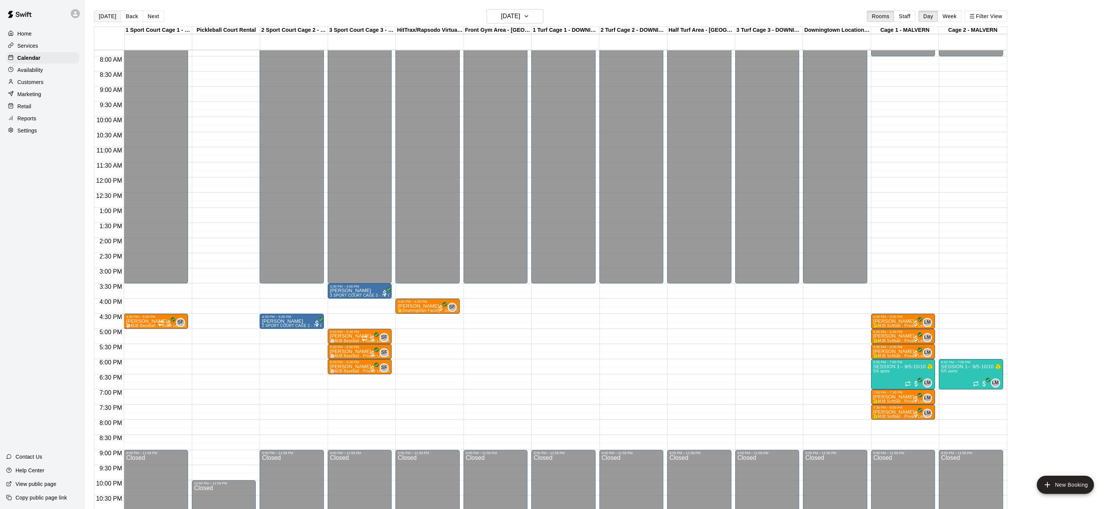
click at [103, 16] on button "Today" at bounding box center [107, 16] width 27 height 11
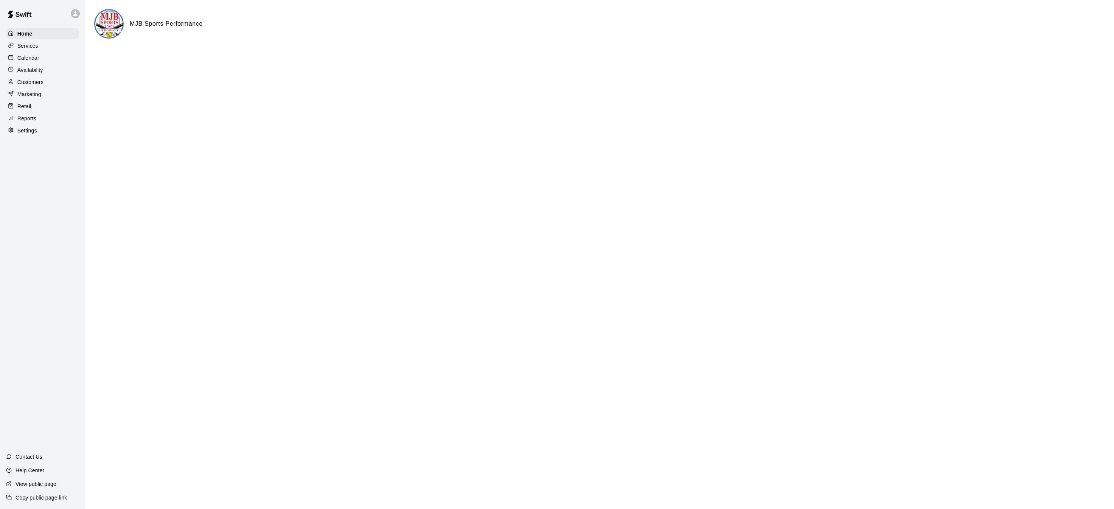
click at [31, 56] on p "Calendar" at bounding box center [28, 58] width 22 height 8
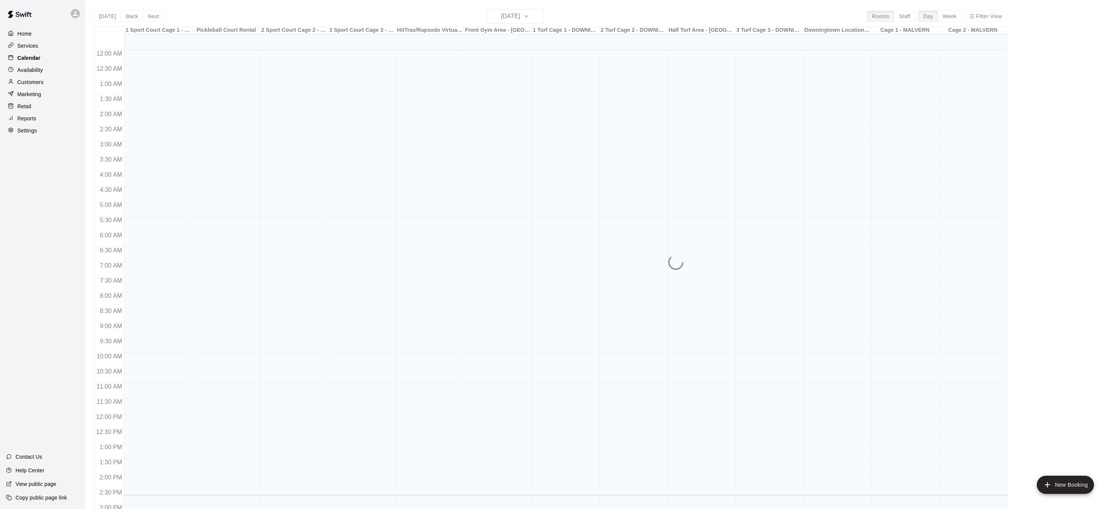
scroll to position [236, 0]
